Goal: Information Seeking & Learning: Learn about a topic

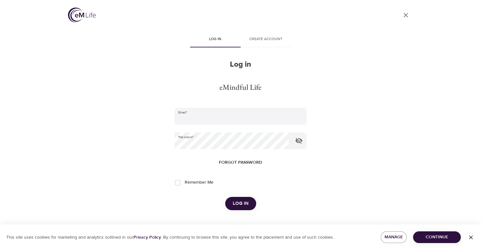
type input "[EMAIL_ADDRESS][DOMAIN_NAME]"
click at [246, 206] on span "Log in" at bounding box center [241, 204] width 16 height 8
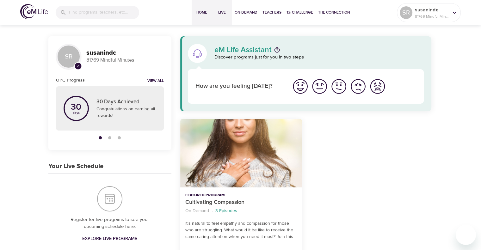
click at [215, 14] on span "Live" at bounding box center [221, 12] width 15 height 7
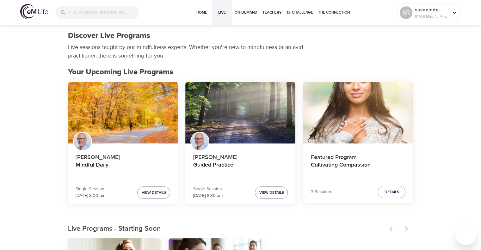
click at [88, 163] on h4 "Mindful Daily" at bounding box center [123, 169] width 95 height 15
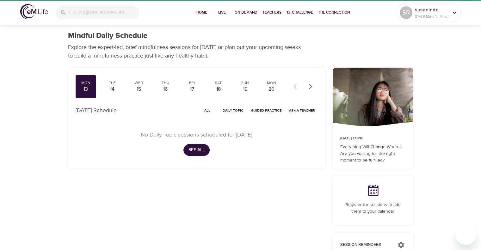
checkbox input "true"
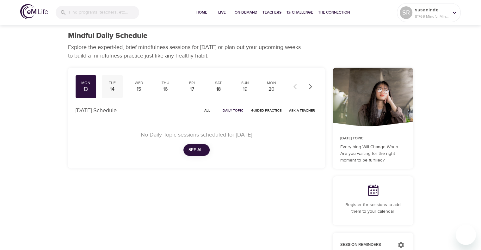
click at [115, 89] on div "14" at bounding box center [112, 89] width 16 height 7
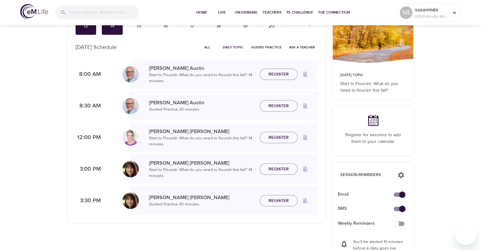
scroll to position [32, 0]
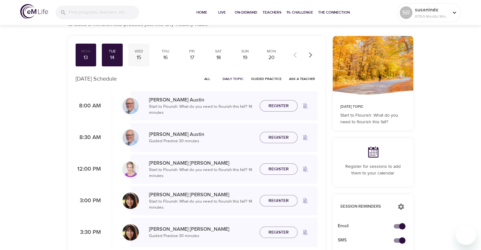
click at [140, 55] on div "15" at bounding box center [139, 57] width 16 height 7
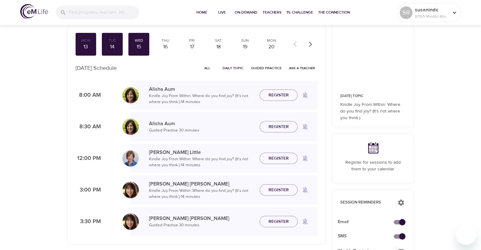
scroll to position [32, 0]
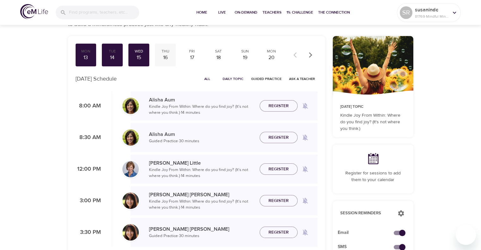
click at [168, 56] on div "16" at bounding box center [166, 57] width 16 height 7
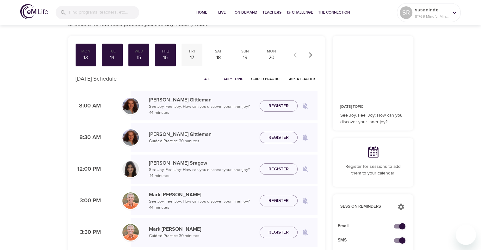
click at [190, 56] on div "17" at bounding box center [192, 57] width 16 height 7
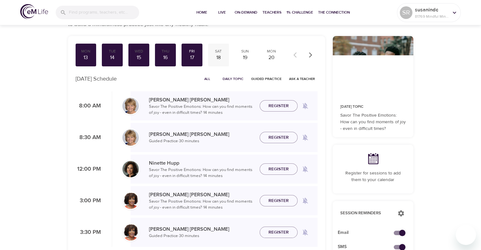
click at [214, 53] on div "Sat" at bounding box center [219, 51] width 16 height 5
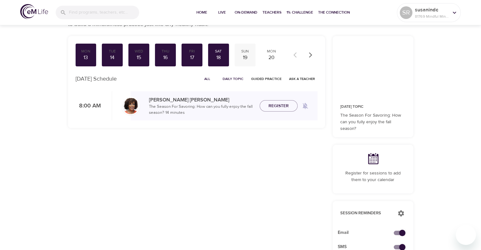
click at [248, 53] on div "Sun" at bounding box center [245, 51] width 16 height 5
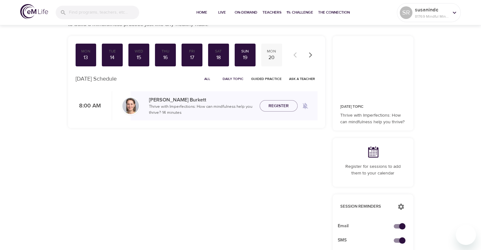
click at [269, 58] on div "20" at bounding box center [272, 57] width 16 height 7
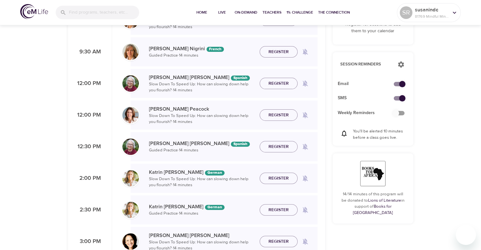
scroll to position [32, 0]
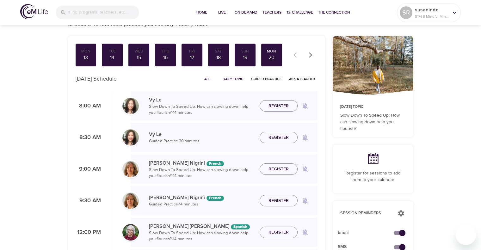
click at [312, 57] on icon "button" at bounding box center [310, 55] width 6 height 6
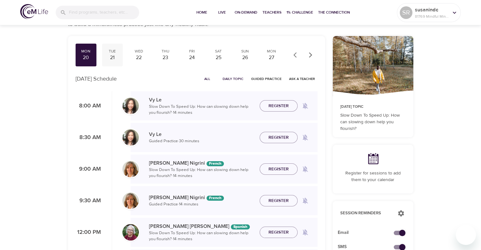
click at [109, 57] on div "21" at bounding box center [112, 57] width 16 height 7
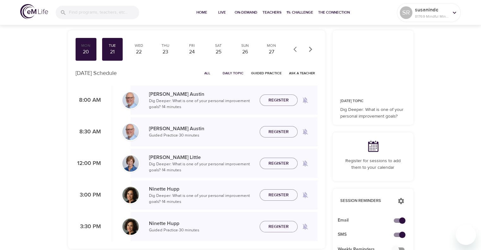
scroll to position [32, 0]
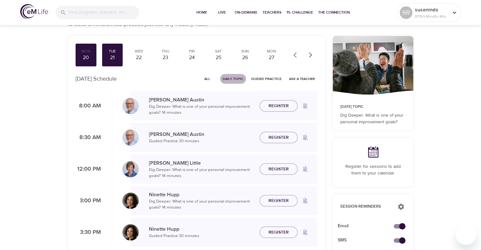
click at [229, 79] on span "Daily Topic" at bounding box center [233, 79] width 21 height 6
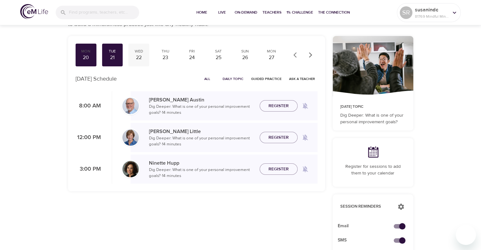
click at [140, 54] on div "22" at bounding box center [139, 57] width 16 height 7
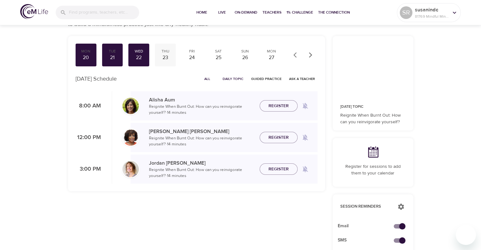
click at [170, 56] on div "23" at bounding box center [166, 57] width 16 height 7
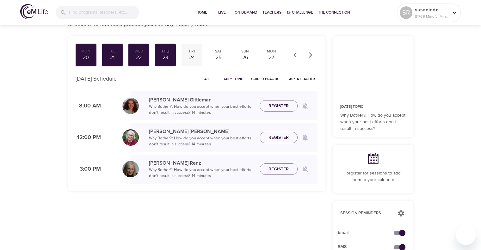
click at [189, 59] on div "24" at bounding box center [192, 57] width 16 height 7
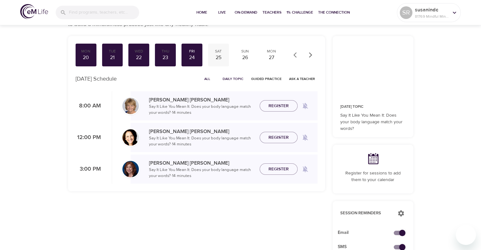
click at [218, 58] on div "25" at bounding box center [219, 57] width 16 height 7
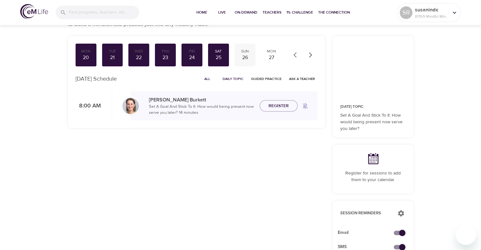
click at [246, 57] on div "26" at bounding box center [245, 57] width 16 height 7
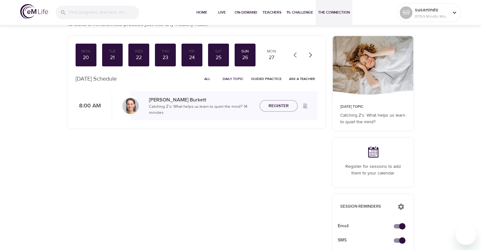
click at [324, 13] on span "The Connection" at bounding box center [334, 12] width 32 height 7
